Goal: Task Accomplishment & Management: Use online tool/utility

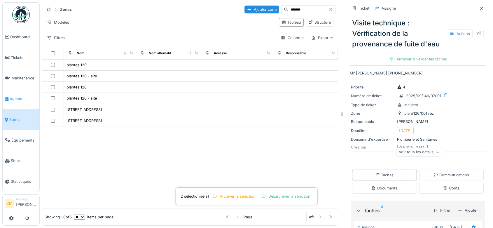
click at [17, 96] on span "Agenda" at bounding box center [23, 99] width 27 height 6
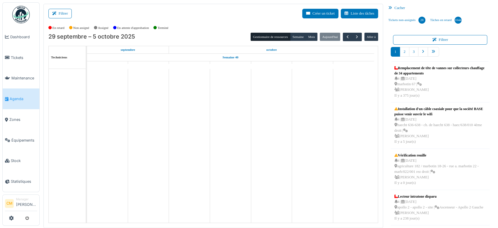
click at [392, 8] on div "Cacher" at bounding box center [440, 8] width 108 height 8
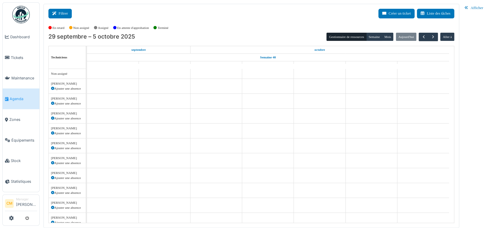
click at [60, 12] on button "Filtrer" at bounding box center [59, 14] width 23 height 10
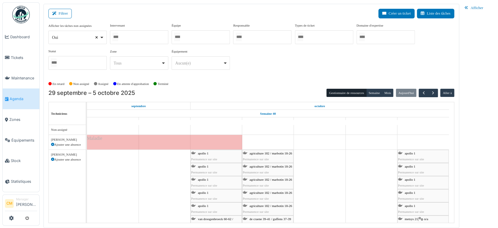
select select
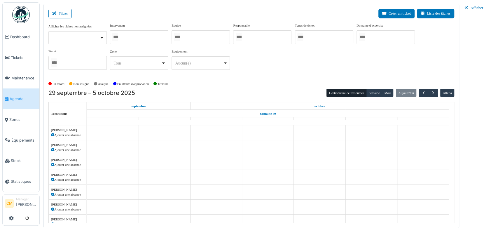
click at [143, 35] on div at bounding box center [139, 37] width 58 height 14
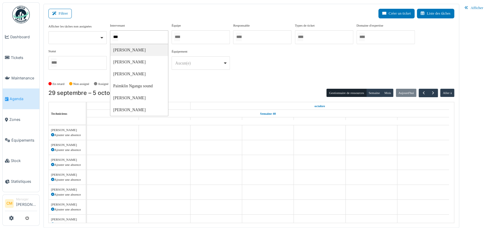
type input "****"
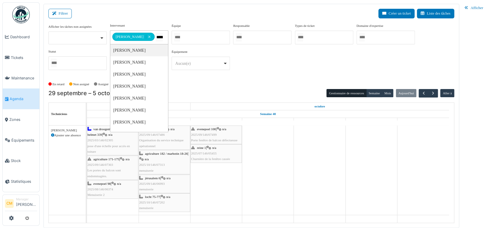
type input "******"
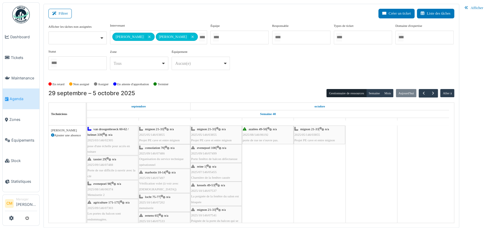
click at [303, 74] on div "**********" at bounding box center [250, 49] width 405 height 52
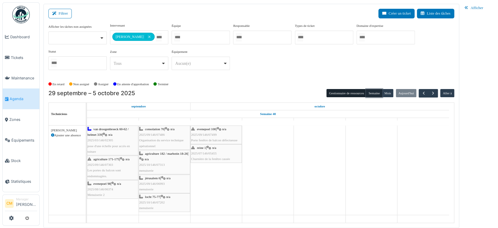
click at [375, 91] on button "Semaine" at bounding box center [374, 93] width 16 height 8
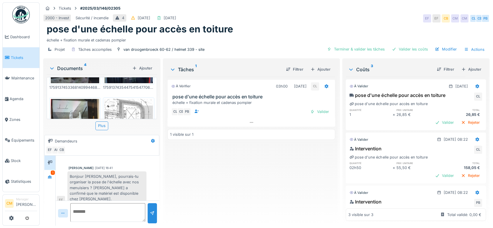
scroll to position [97, 0]
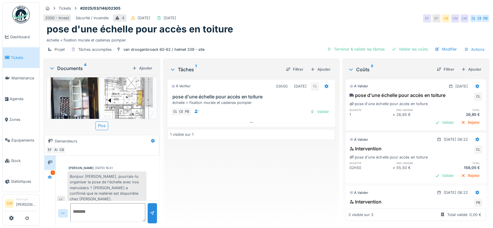
click at [135, 90] on img at bounding box center [128, 101] width 48 height 70
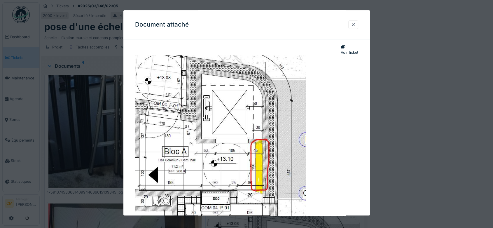
click at [354, 25] on div at bounding box center [353, 25] width 5 height 6
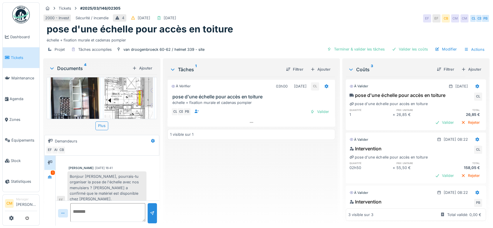
scroll to position [5, 0]
click at [51, 175] on icon at bounding box center [50, 176] width 4 height 3
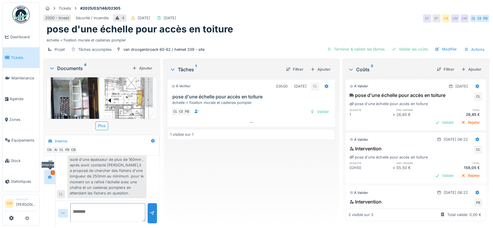
click at [49, 175] on icon at bounding box center [50, 176] width 4 height 3
click at [50, 175] on icon at bounding box center [50, 176] width 4 height 3
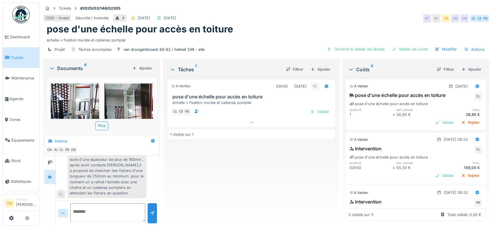
scroll to position [32, 0]
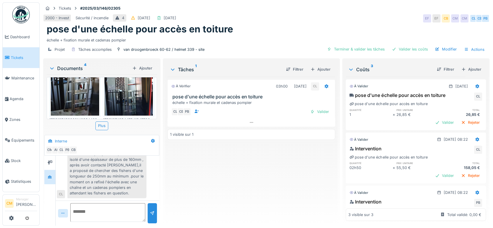
click at [80, 79] on img at bounding box center [75, 83] width 48 height 64
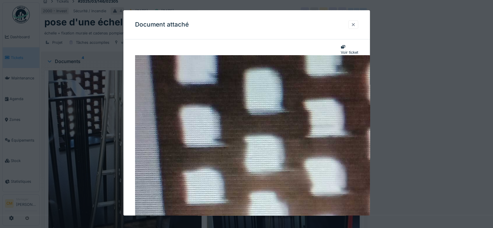
click at [353, 26] on div at bounding box center [353, 25] width 5 height 6
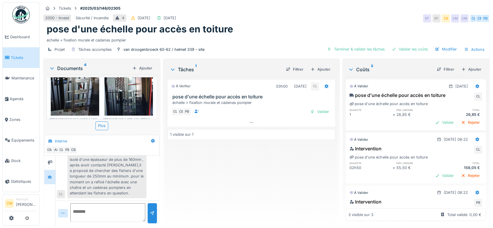
click at [137, 89] on img at bounding box center [128, 83] width 48 height 64
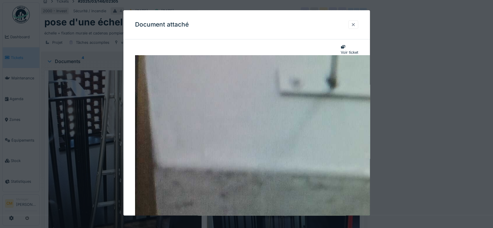
click at [354, 24] on div at bounding box center [353, 25] width 5 height 6
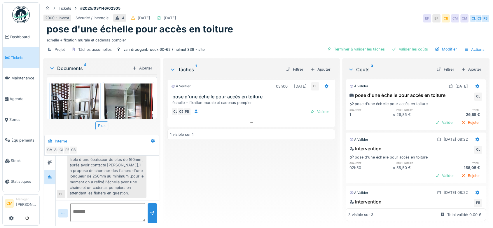
scroll to position [0, 0]
click at [51, 67] on icon at bounding box center [52, 68] width 5 height 6
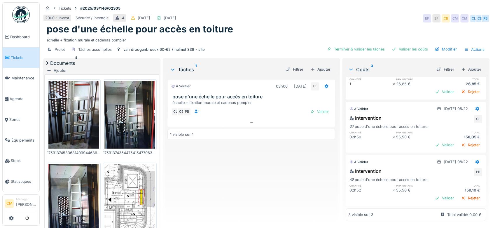
scroll to position [5, 0]
click at [432, 194] on div "Valider" at bounding box center [444, 198] width 24 height 8
click at [432, 141] on div "Valider" at bounding box center [444, 145] width 24 height 8
click at [432, 194] on div "Valider" at bounding box center [444, 198] width 24 height 8
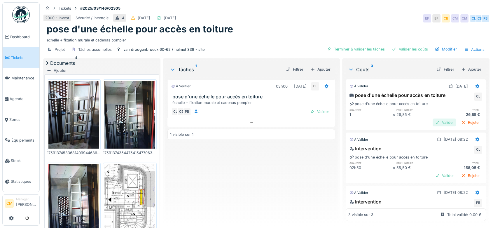
click at [432, 118] on div "Valider" at bounding box center [444, 122] width 24 height 8
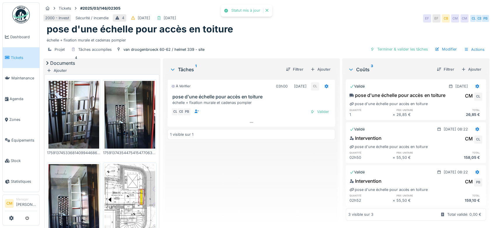
click at [267, 9] on div at bounding box center [266, 10] width 5 height 5
